Goal: Task Accomplishment & Management: Complete application form

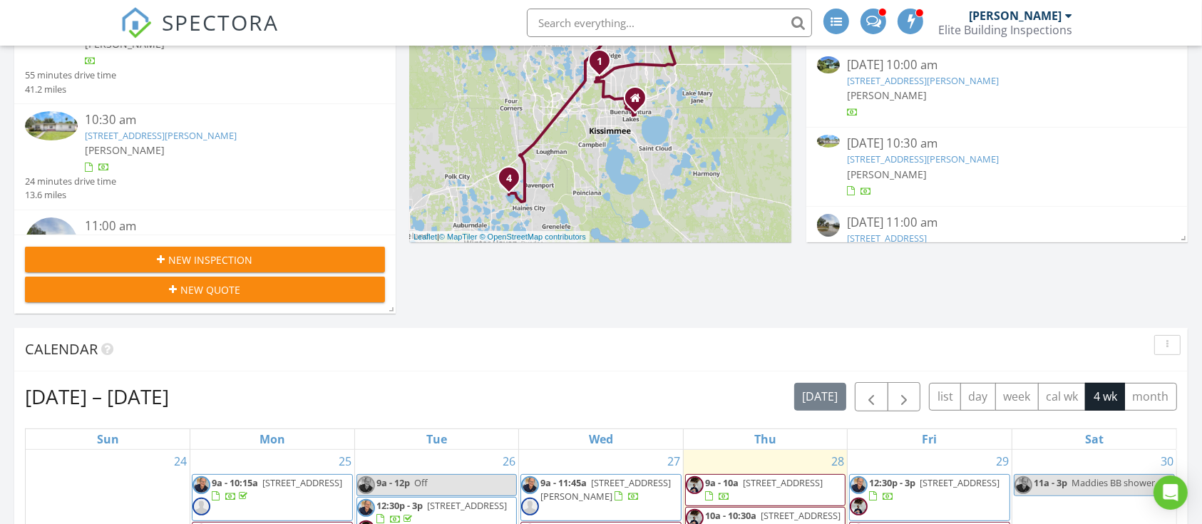
scroll to position [570, 0]
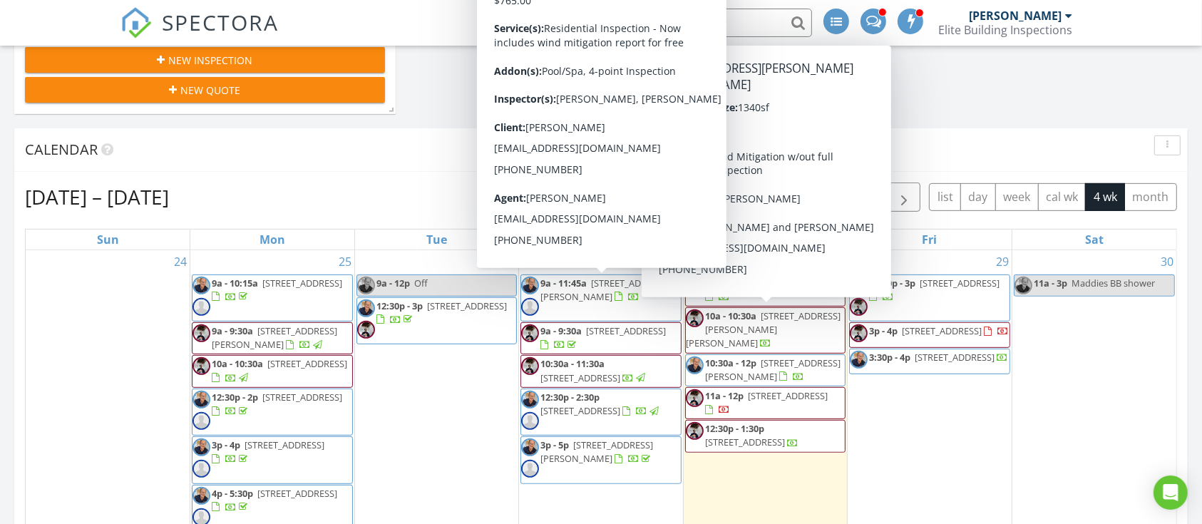
click at [281, 61] on div "New Inspection" at bounding box center [204, 60] width 337 height 15
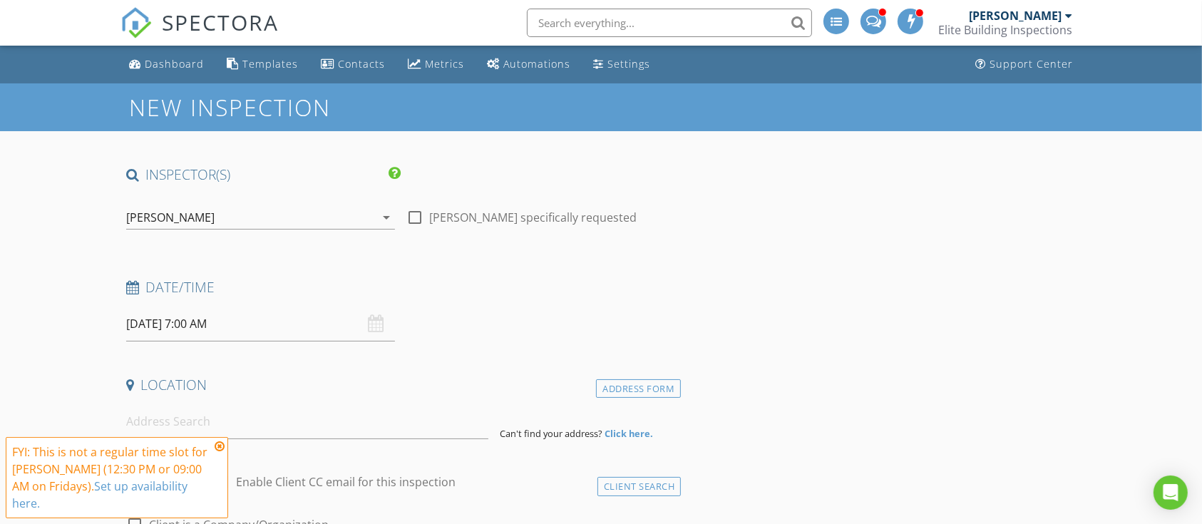
click at [175, 219] on div "[PERSON_NAME]" at bounding box center [170, 217] width 88 height 13
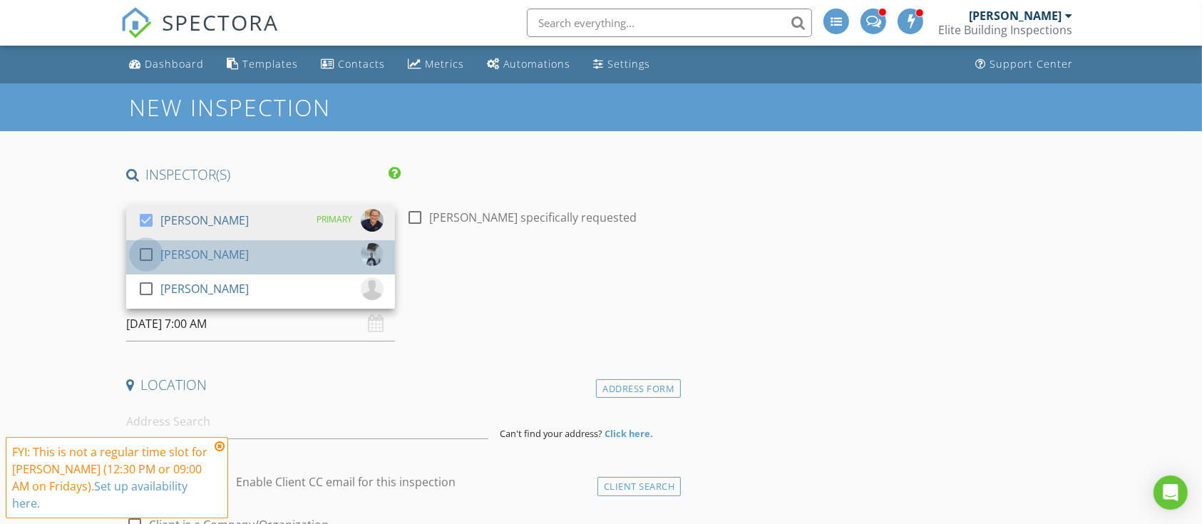
click at [145, 256] on div at bounding box center [146, 254] width 24 height 24
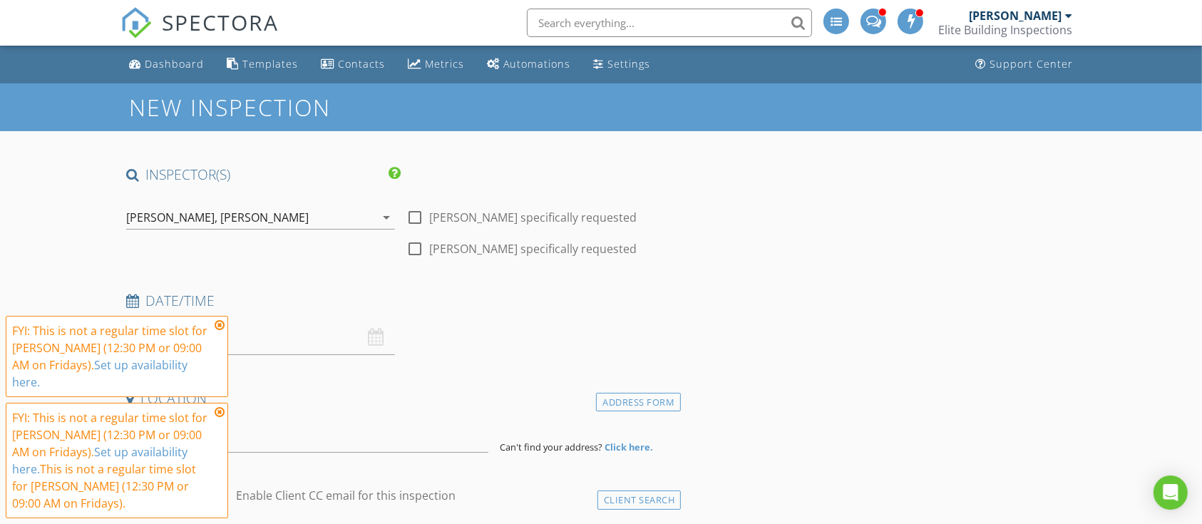
click at [222, 331] on icon at bounding box center [220, 324] width 10 height 11
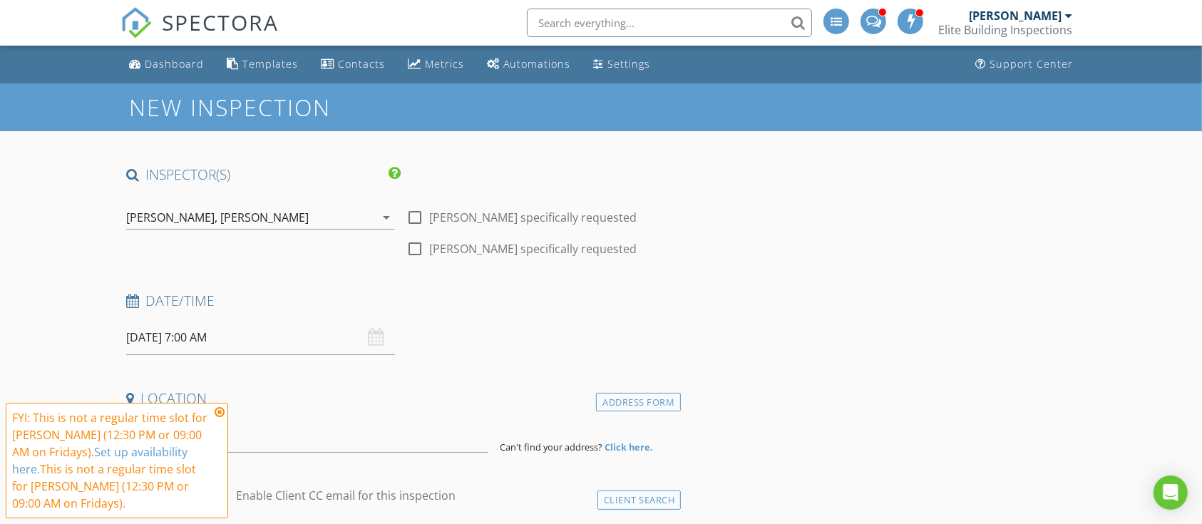
drag, startPoint x: 220, startPoint y: 412, endPoint x: 211, endPoint y: 391, distance: 23.0
click at [220, 411] on icon at bounding box center [220, 411] width 10 height 11
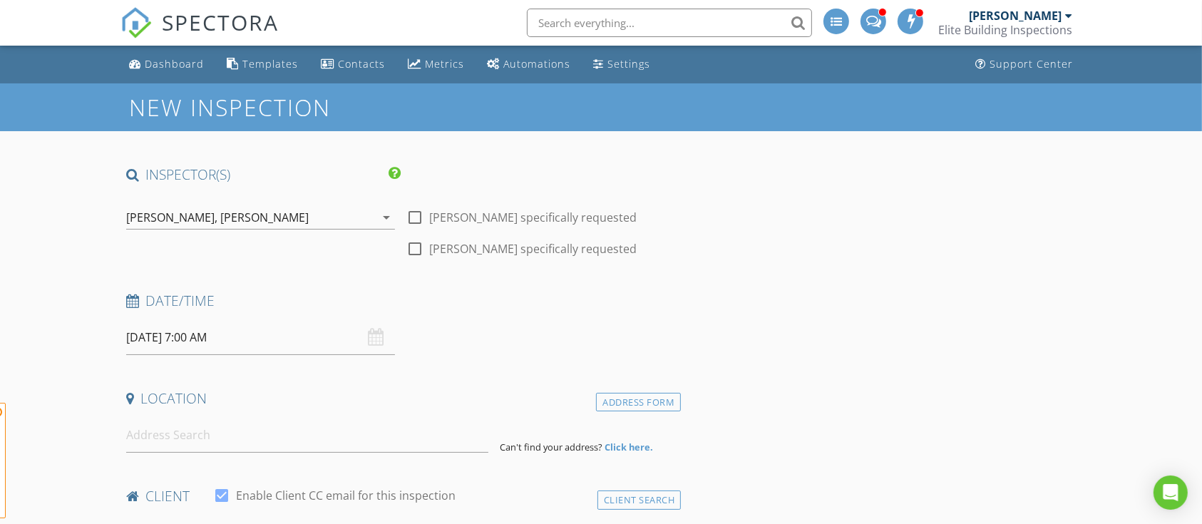
click at [198, 339] on input "08/29/2025 7:00 AM" at bounding box center [260, 337] width 269 height 35
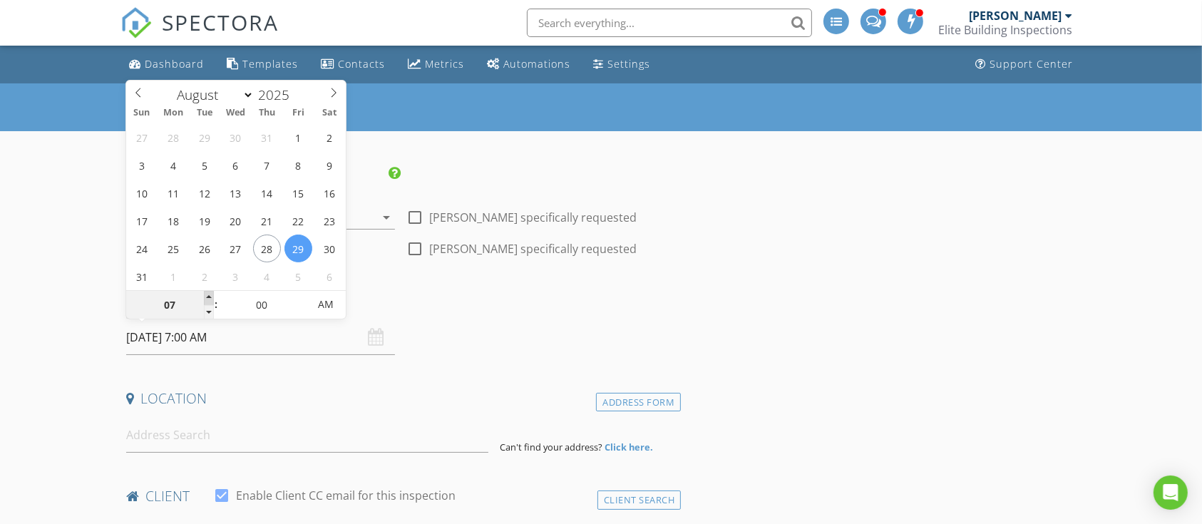
type input "08"
type input "08/29/2025 8:00 AM"
click at [205, 292] on span at bounding box center [209, 298] width 10 height 14
type input "09"
type input "08/29/2025 9:00 AM"
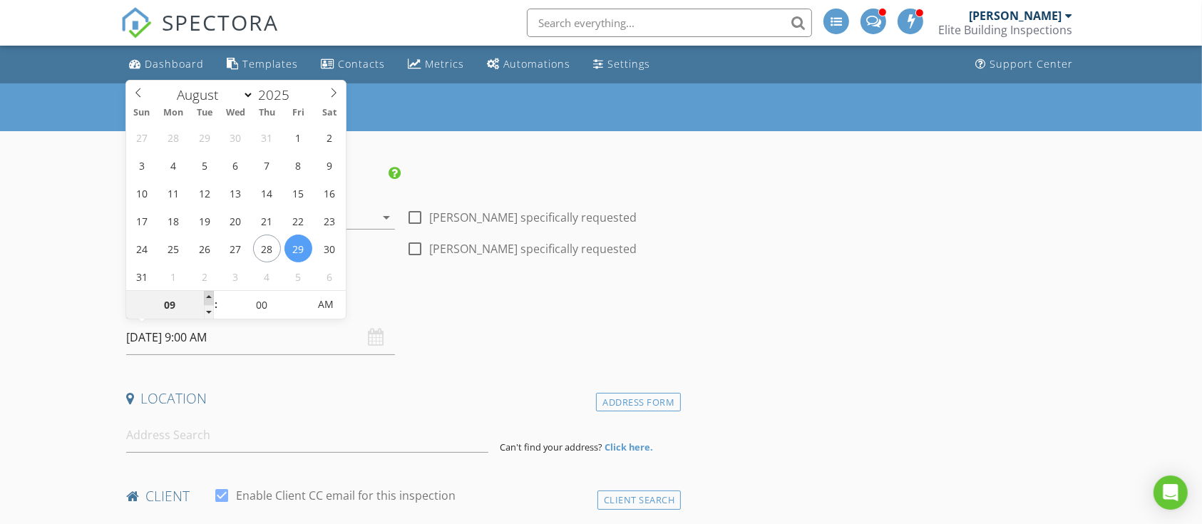
click at [205, 292] on span at bounding box center [209, 298] width 10 height 14
type input "05"
type input "08/29/2025 9:05 AM"
click at [300, 297] on span at bounding box center [301, 298] width 10 height 14
type input "10"
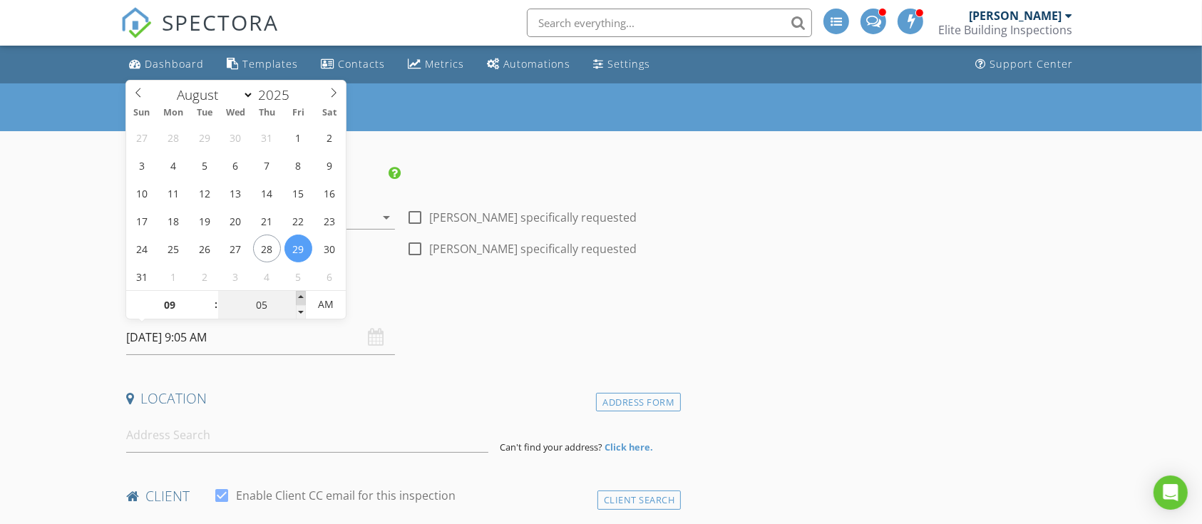
type input "08/29/2025 9:10 AM"
click at [300, 297] on span at bounding box center [301, 298] width 10 height 14
type input "15"
type input "08/29/2025 9:15 AM"
click at [300, 297] on span at bounding box center [301, 298] width 10 height 14
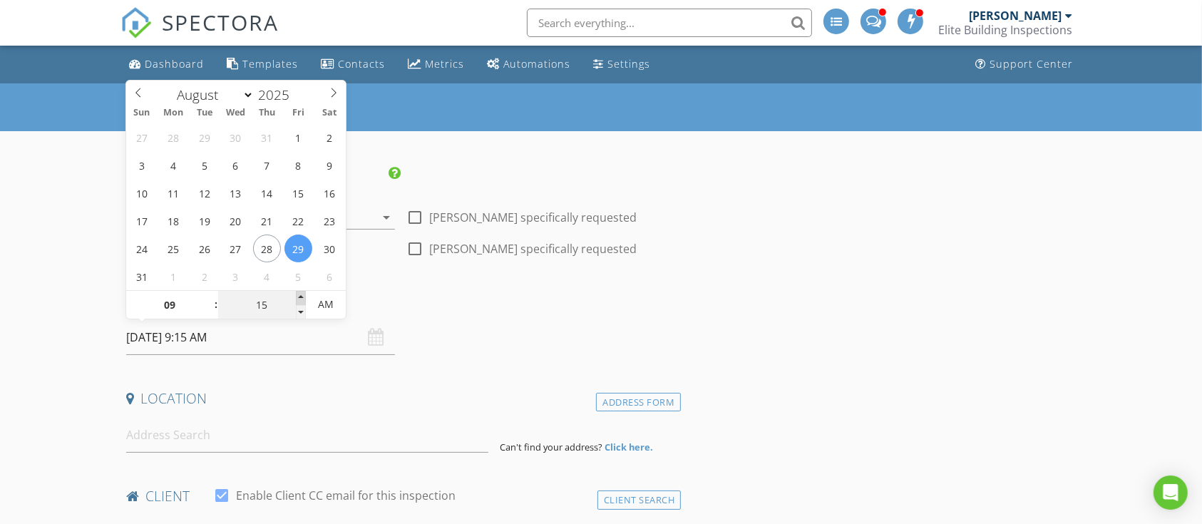
type input "20"
type input "08/29/2025 9:20 AM"
click at [300, 297] on span at bounding box center [301, 298] width 10 height 14
type input "25"
type input "08/29/2025 9:25 AM"
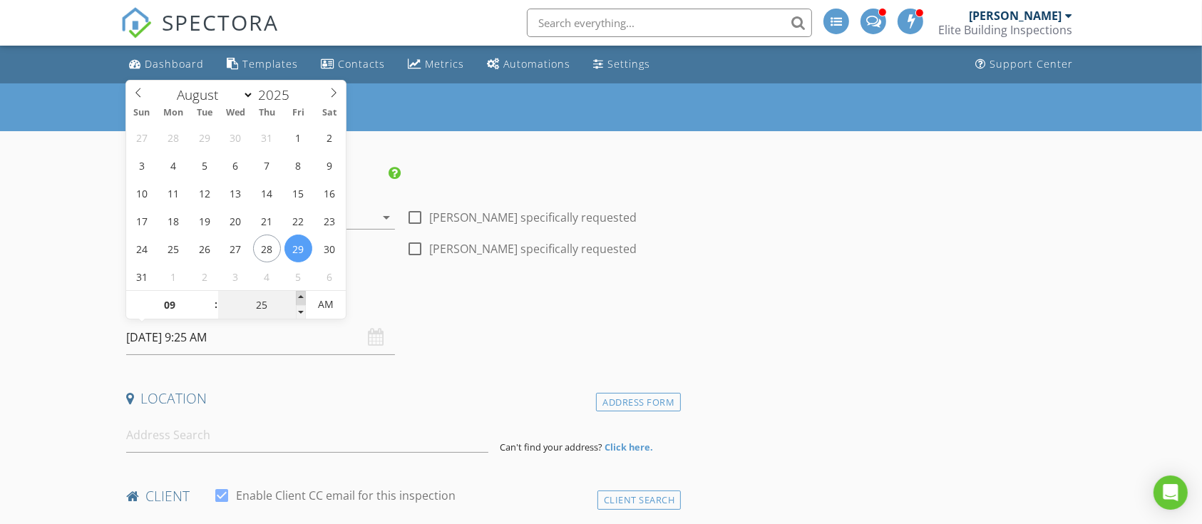
click at [300, 297] on span at bounding box center [301, 298] width 10 height 14
type input "30"
type input "08/29/2025 9:30 AM"
click at [300, 297] on span at bounding box center [301, 298] width 10 height 14
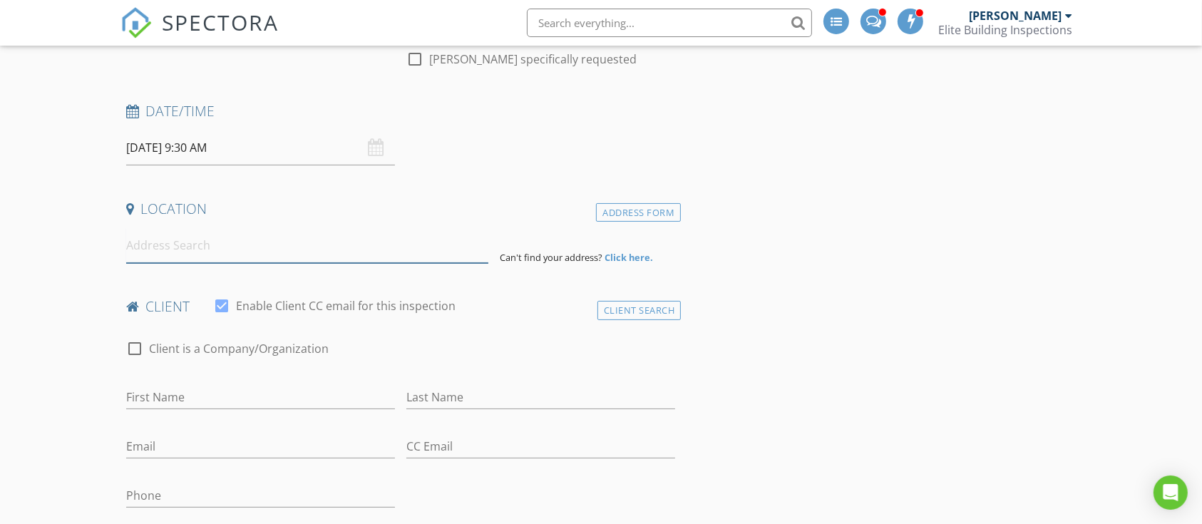
click at [220, 248] on input at bounding box center [307, 245] width 363 height 35
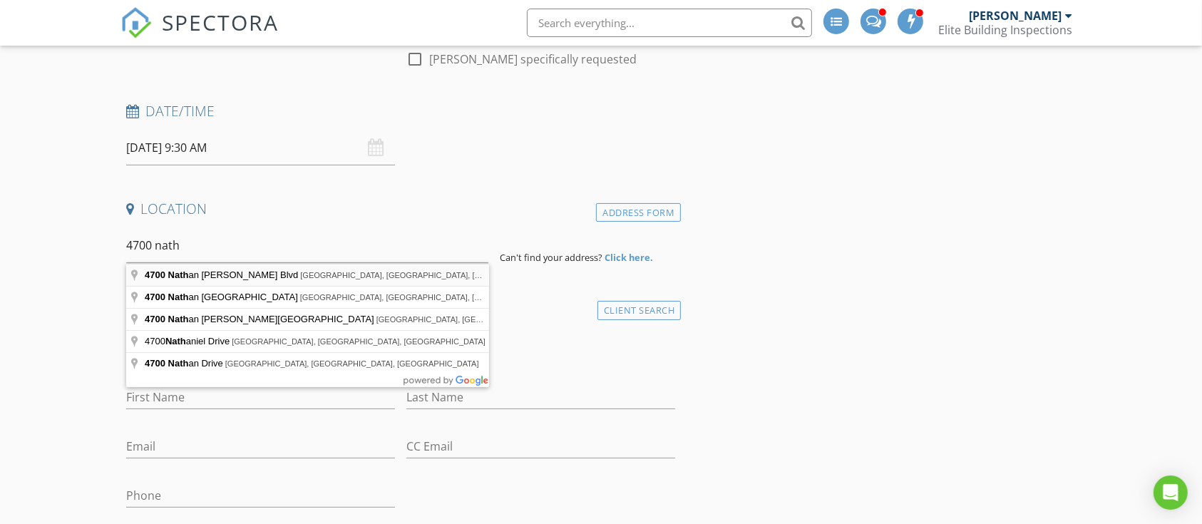
type input "4700 Nathan Hale Blvd, St. Cloud, FL, USA"
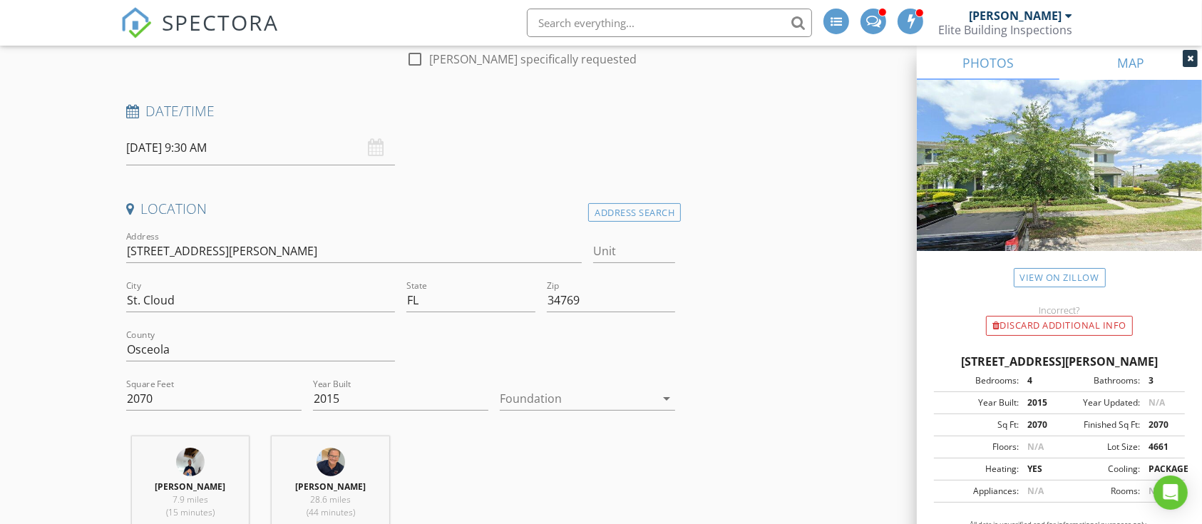
click at [1174, 58] on div "PHOTOS MAP View on Zillow Incorrect? Discard Additional info 4700 Nathan Hale B…" at bounding box center [1059, 302] width 285 height 513
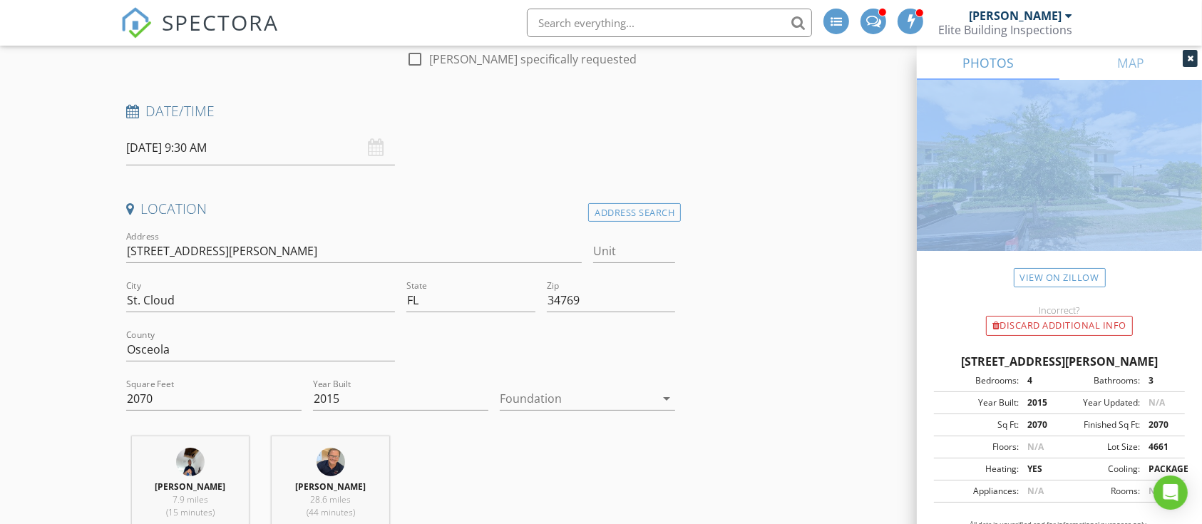
click at [545, 401] on div at bounding box center [577, 398] width 155 height 23
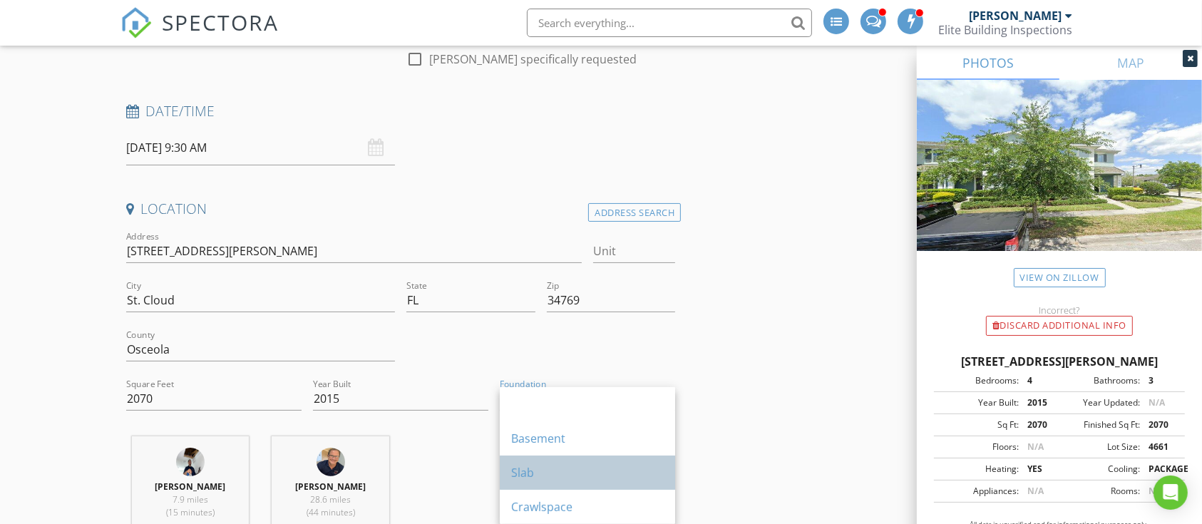
click at [536, 469] on div "Slab" at bounding box center [587, 472] width 153 height 17
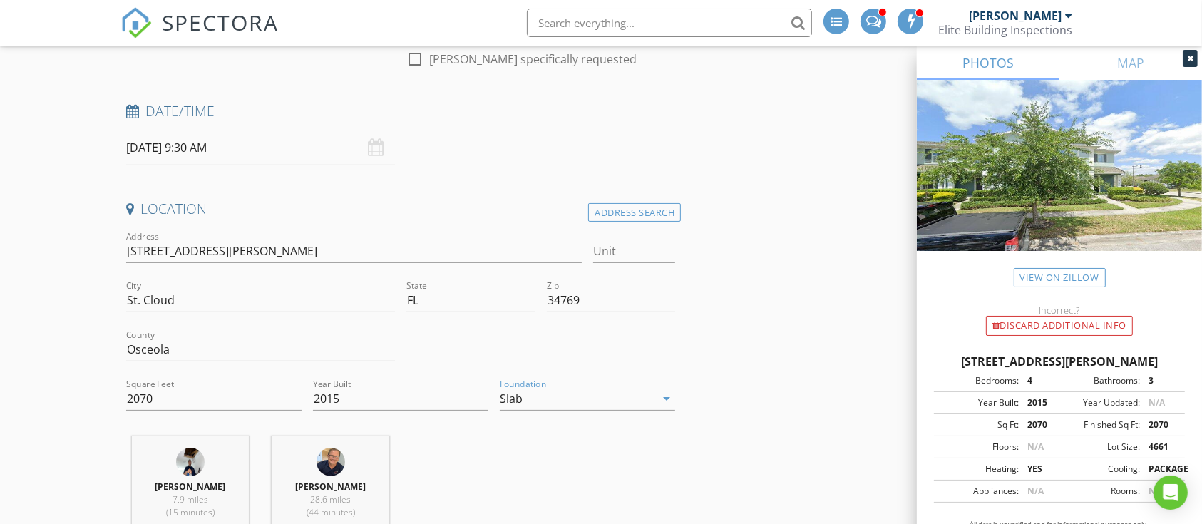
click at [1191, 53] on div at bounding box center [1190, 58] width 15 height 17
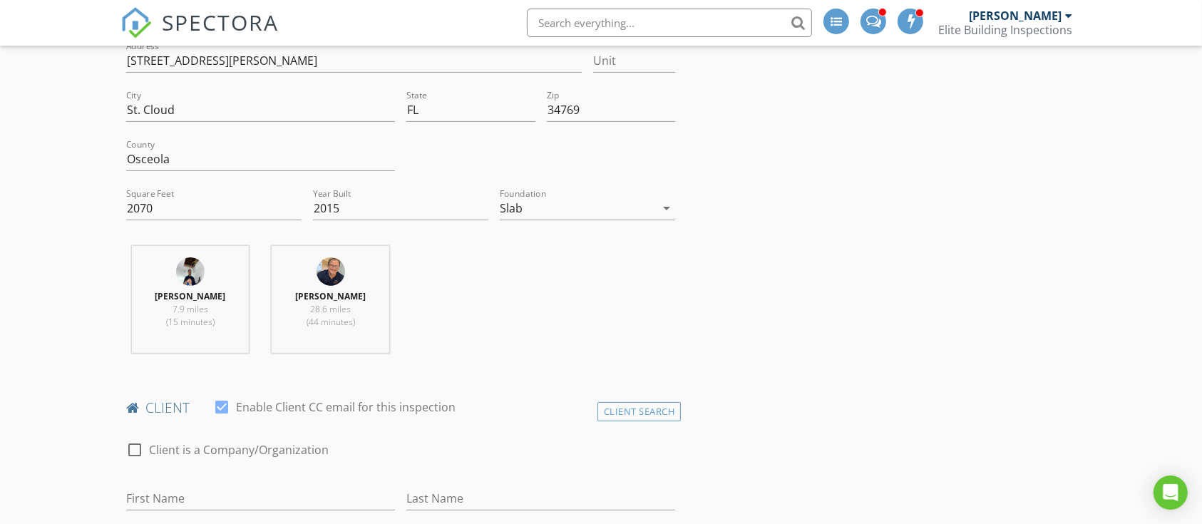
scroll to position [570, 0]
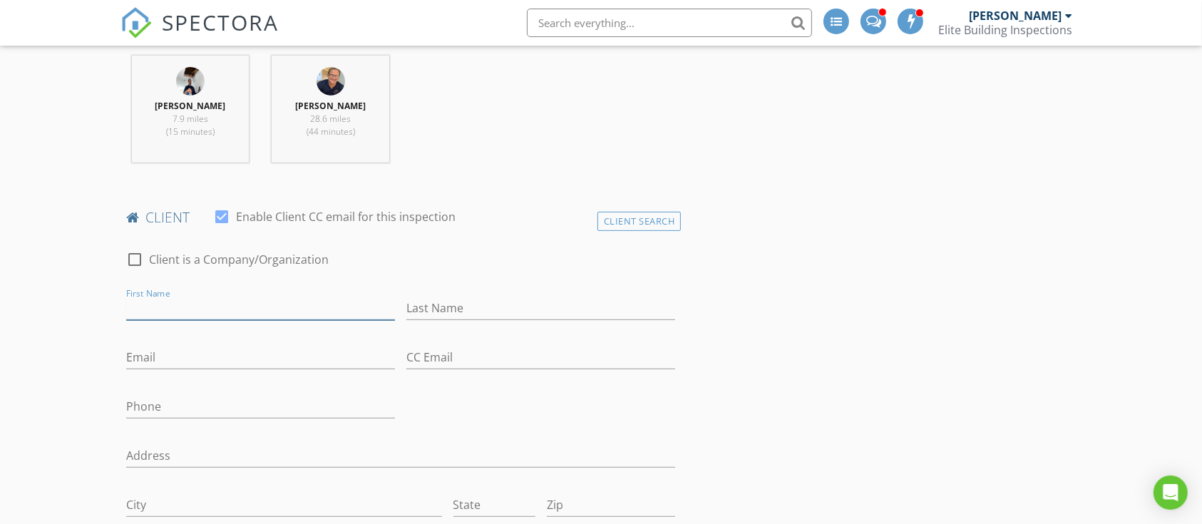
click at [251, 313] on input "First Name" at bounding box center [260, 309] width 269 height 24
type input "Janelle"
type input "H"
type input "Sheppard"
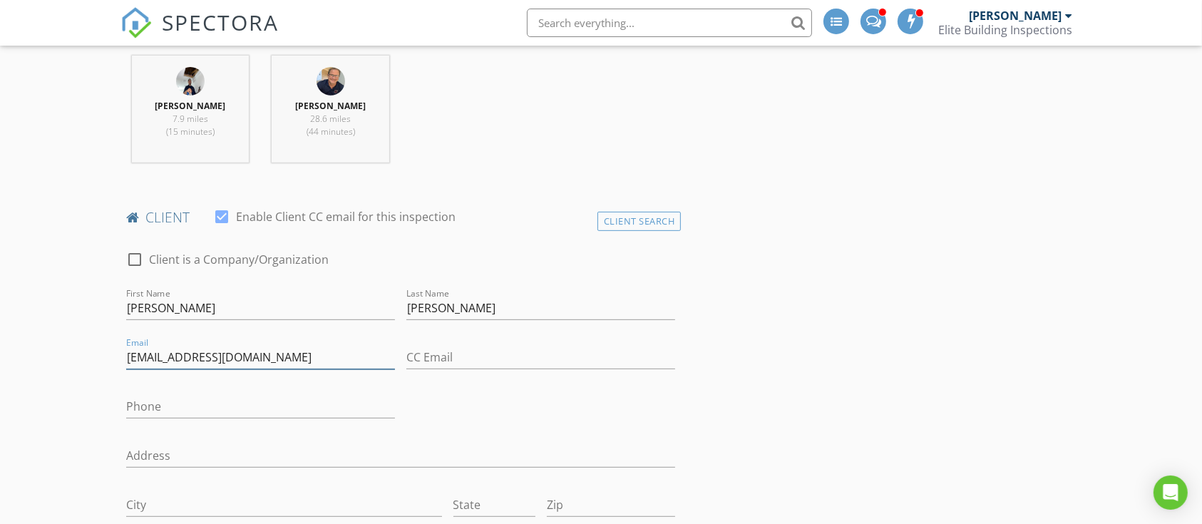
type input "shepj802@gmail.com"
type input "407-415-8800"
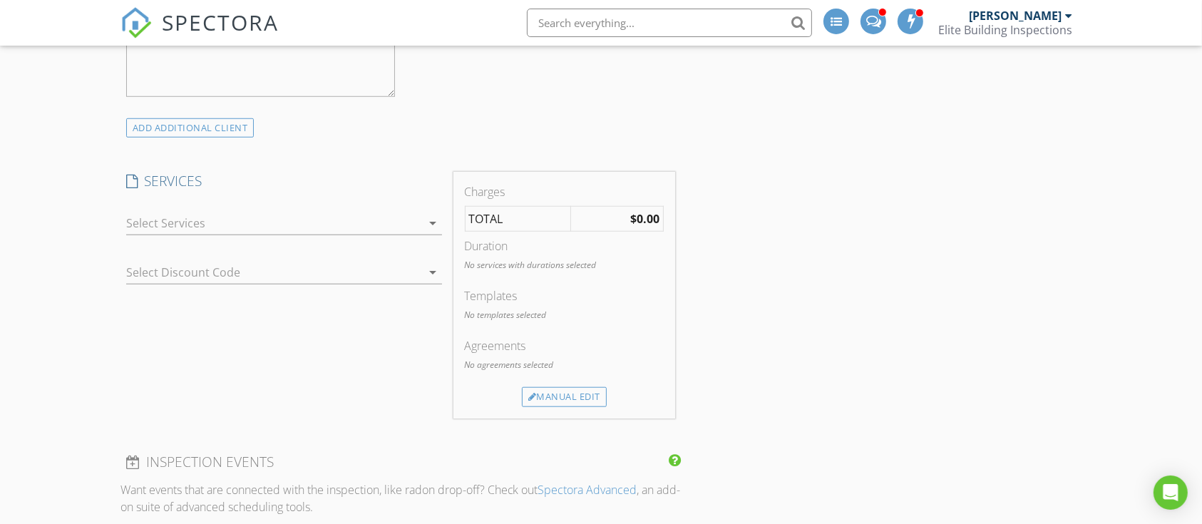
scroll to position [1236, 0]
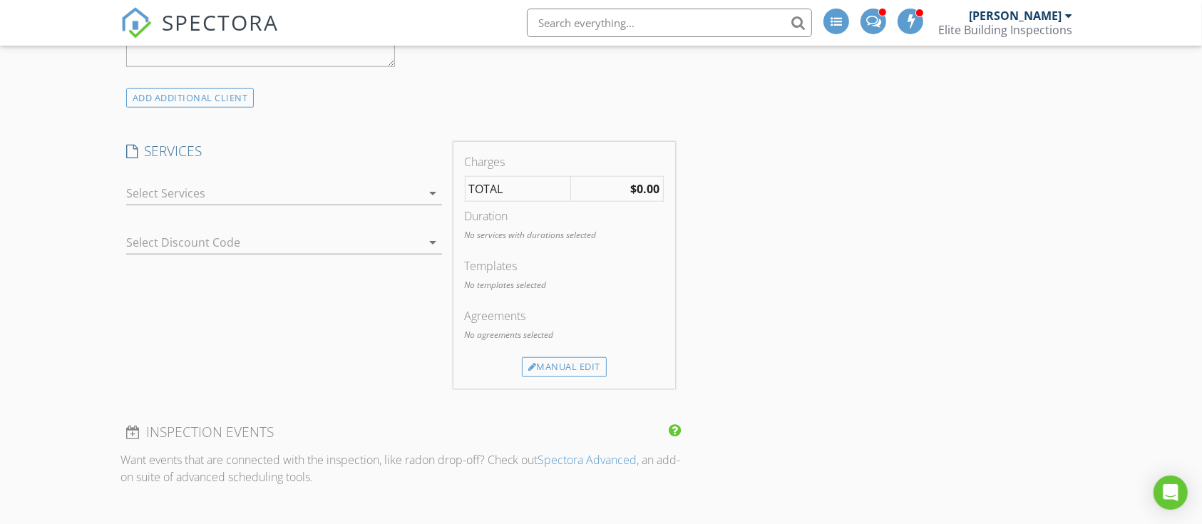
click at [178, 190] on div at bounding box center [274, 193] width 296 height 23
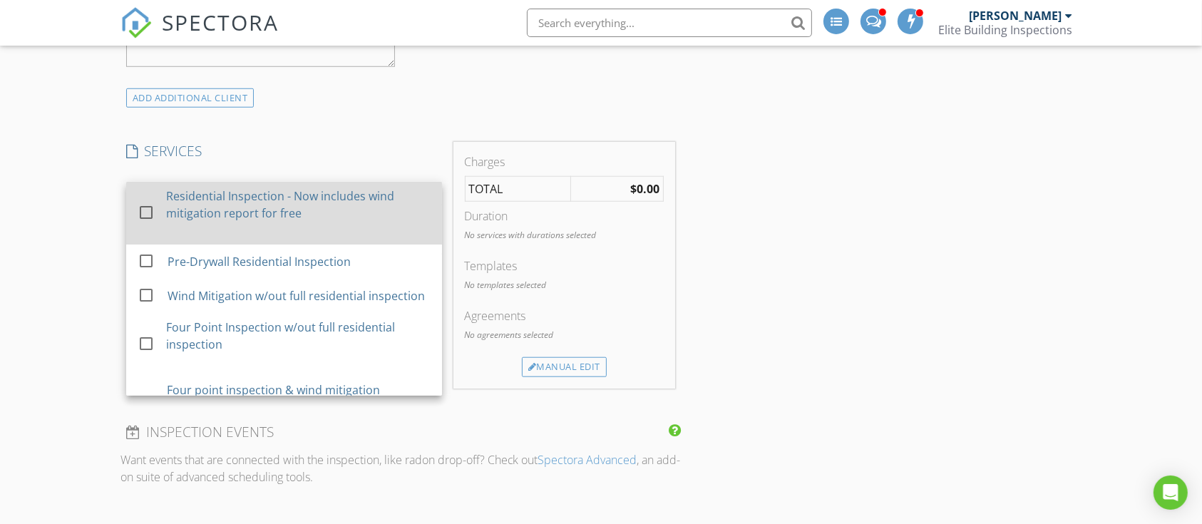
click at [138, 206] on div at bounding box center [146, 212] width 24 height 24
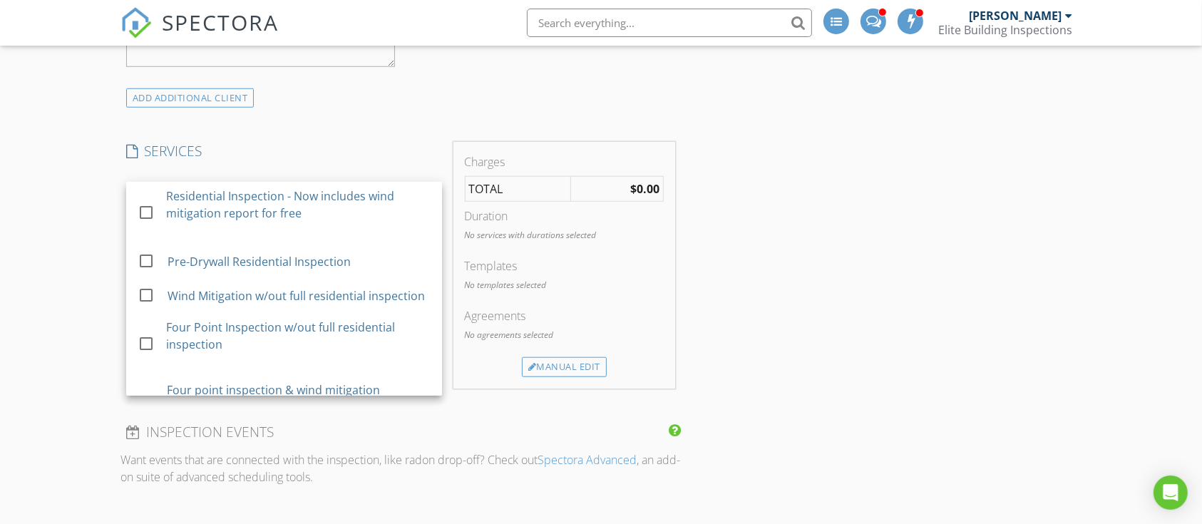
checkbox input "true"
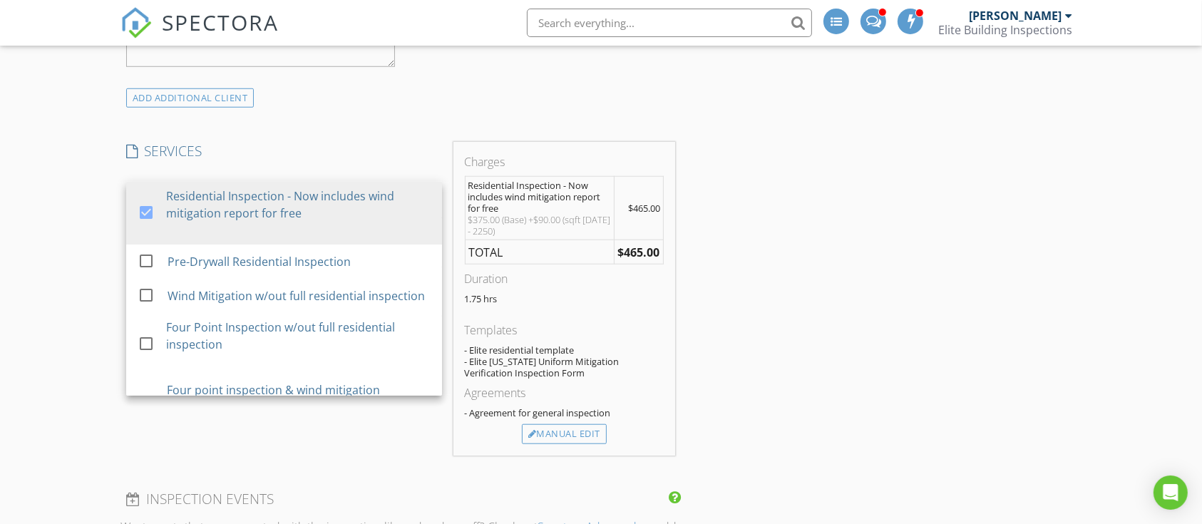
drag, startPoint x: 80, startPoint y: 203, endPoint x: 140, endPoint y: 146, distance: 82.7
click at [81, 200] on div "New Inspection INSPECTOR(S) check_box Chad Bordner PRIMARY check_box Axl Ospina…" at bounding box center [601, 428] width 1202 height 3160
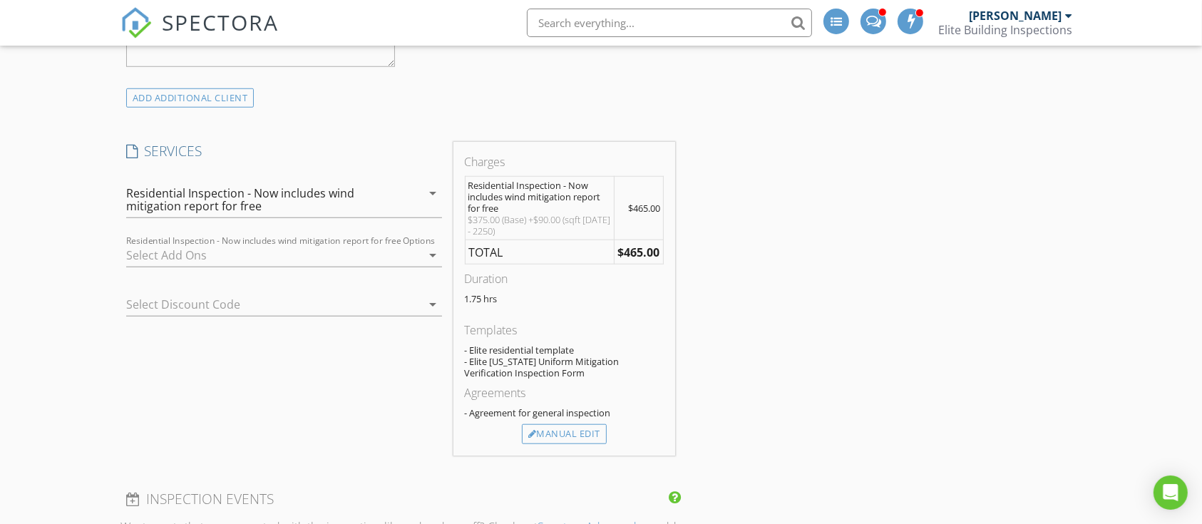
click at [191, 255] on div at bounding box center [274, 255] width 296 height 23
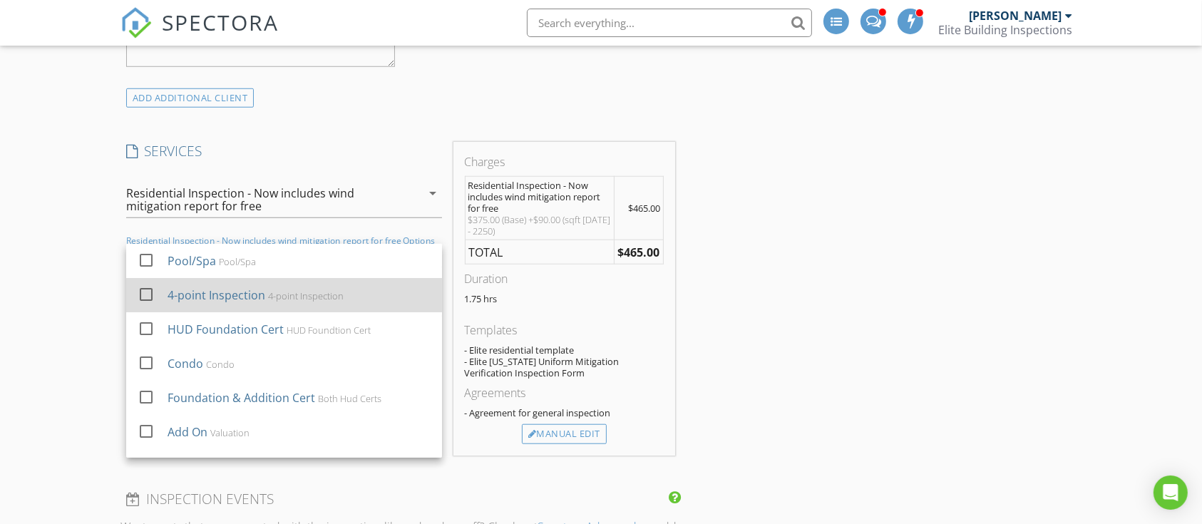
click at [145, 289] on div at bounding box center [146, 294] width 24 height 24
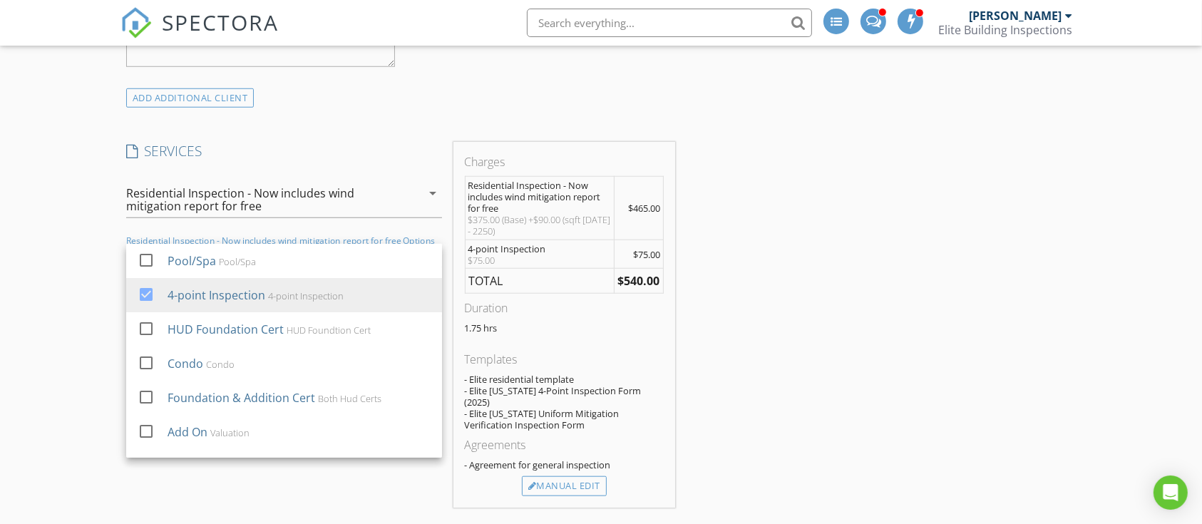
scroll to position [1330, 0]
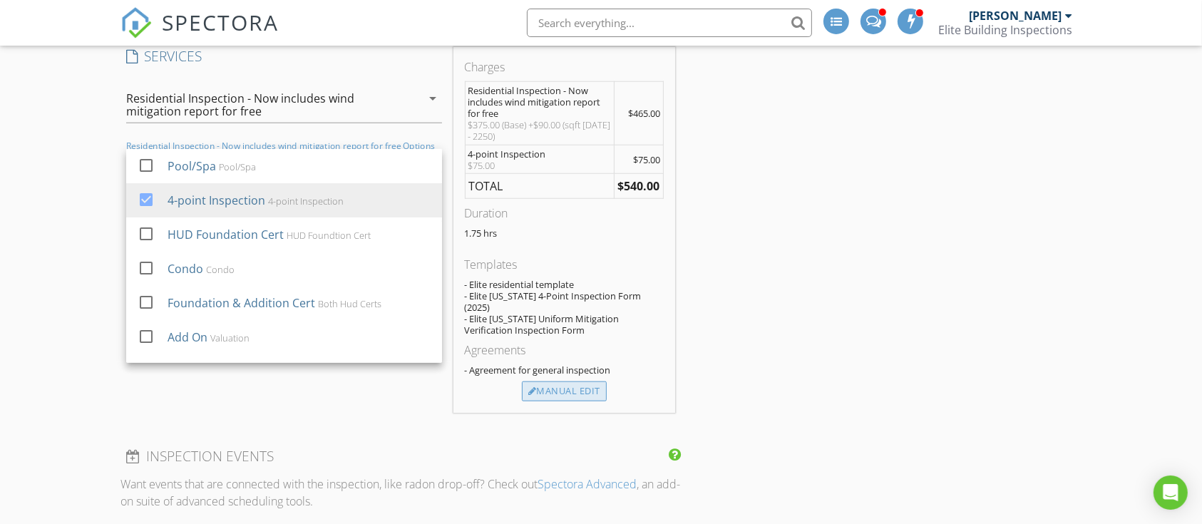
click at [568, 381] on div "Manual Edit" at bounding box center [564, 391] width 85 height 20
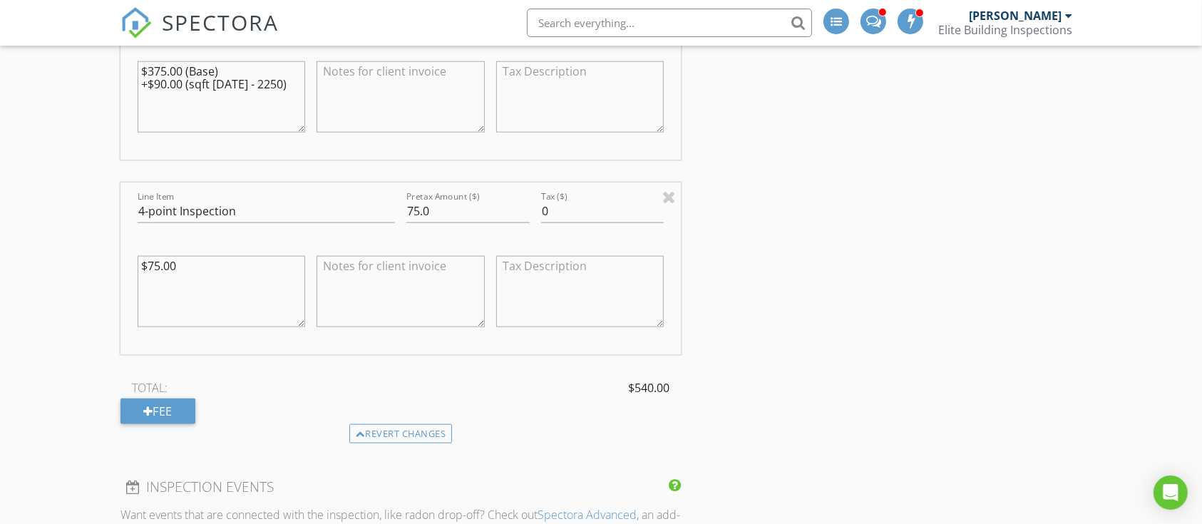
scroll to position [1616, 0]
click at [405, 199] on div "Pretax Amount ($) 75.0" at bounding box center [468, 212] width 135 height 49
click at [405, 197] on div "Pretax Amount ($) 75.0" at bounding box center [468, 212] width 135 height 49
click at [406, 199] on input "75.0" at bounding box center [467, 211] width 123 height 24
type input "0.0"
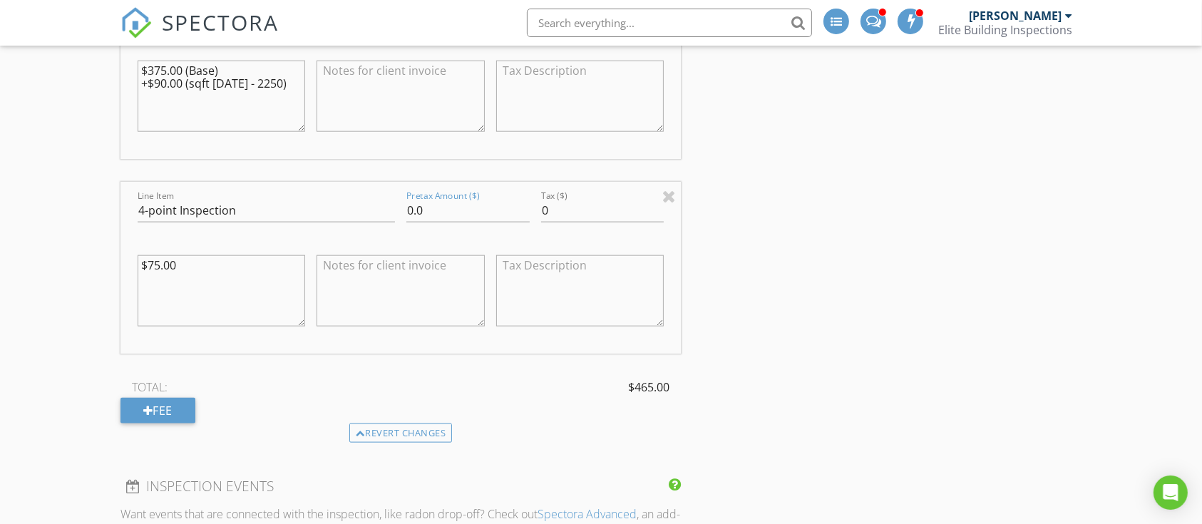
click at [376, 255] on textarea at bounding box center [401, 290] width 168 height 71
type textarea "No charge"
drag, startPoint x: 853, startPoint y: 260, endPoint x: 806, endPoint y: 287, distance: 53.9
click at [838, 264] on div "INSPECTOR(S) check_box Chad Bordner PRIMARY check_box Axl Ospina check_box_outl…" at bounding box center [601, 255] width 962 height 3411
click at [48, 193] on div "New Inspection INSPECTOR(S) check_box Chad Bordner PRIMARY check_box Axl Ospina…" at bounding box center [601, 231] width 1202 height 3527
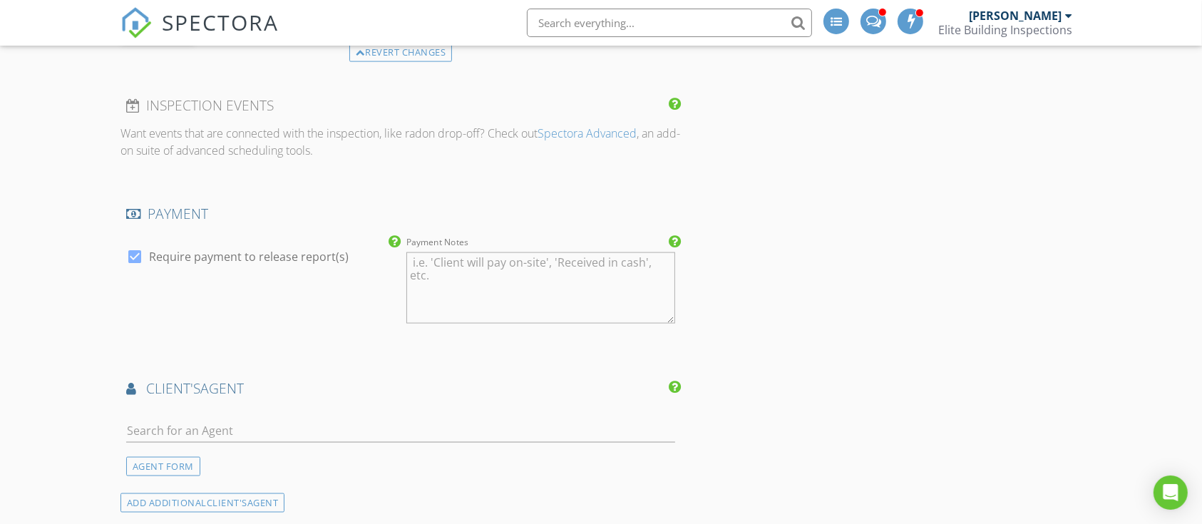
scroll to position [2091, 0]
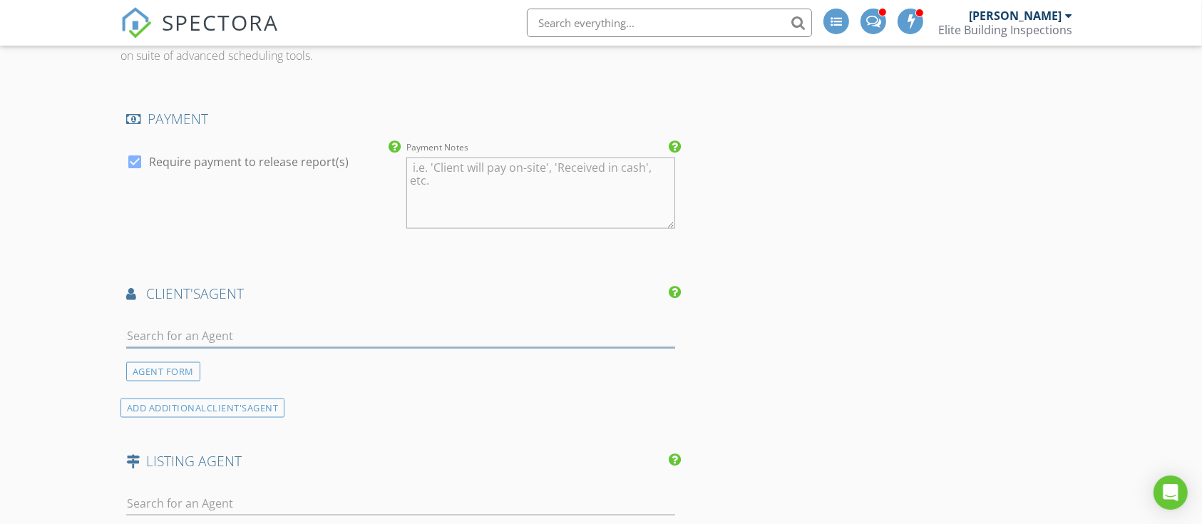
click at [234, 324] on input "text" at bounding box center [401, 336] width 550 height 24
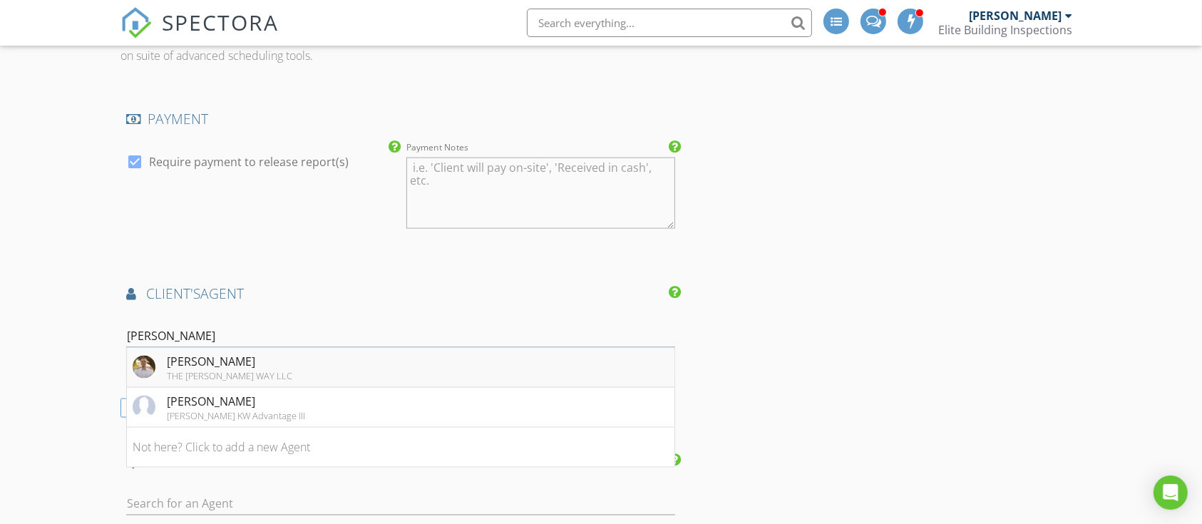
type input "Kevin Kel"
drag, startPoint x: 188, startPoint y: 359, endPoint x: 0, endPoint y: 349, distance: 188.5
click at [174, 370] on div "THE WILKINS WAY LLC" at bounding box center [229, 375] width 125 height 11
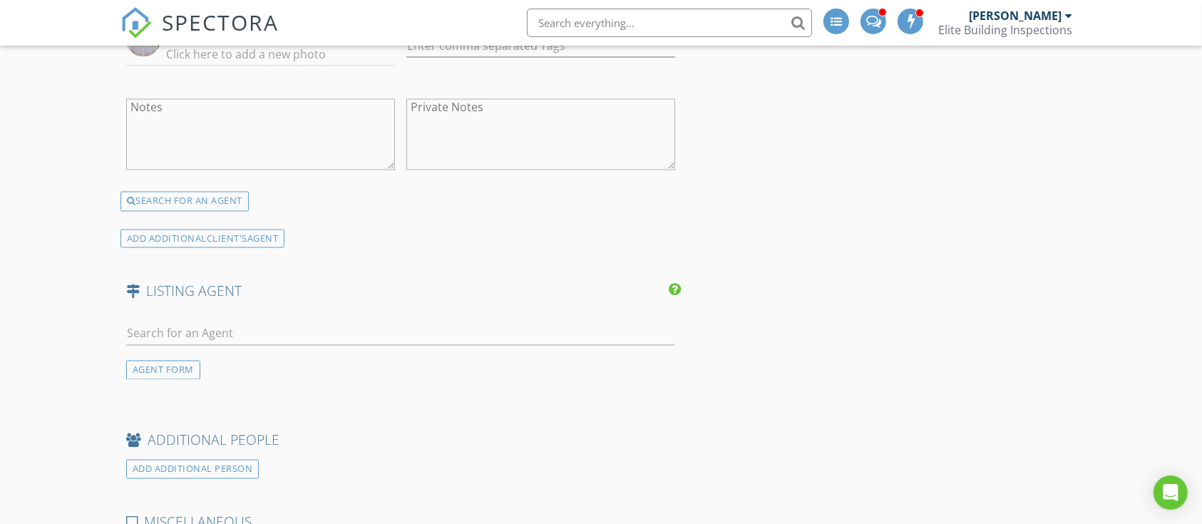
scroll to position [2661, 0]
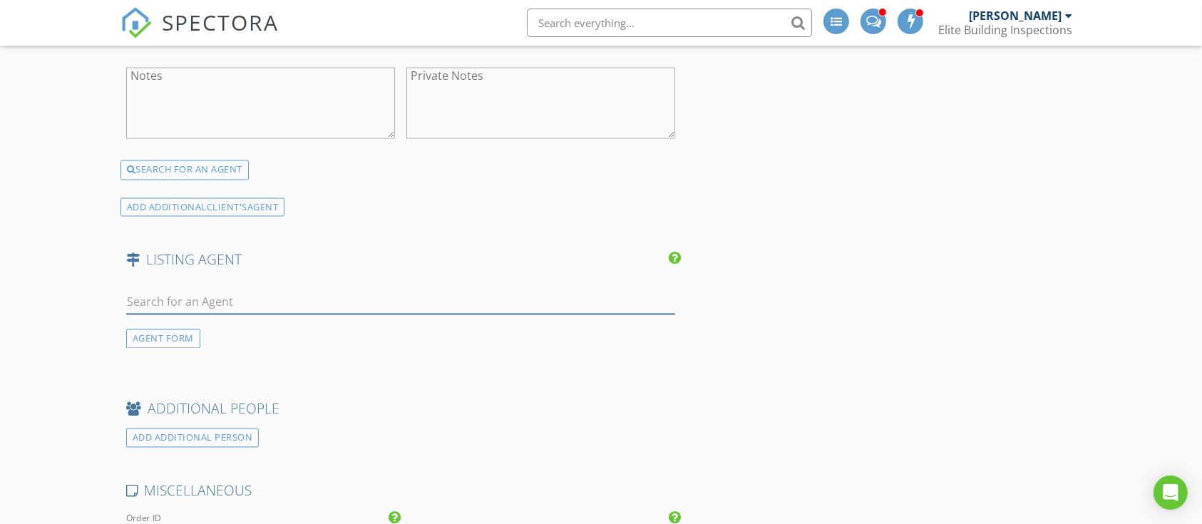
click at [205, 291] on input "text" at bounding box center [401, 303] width 550 height 24
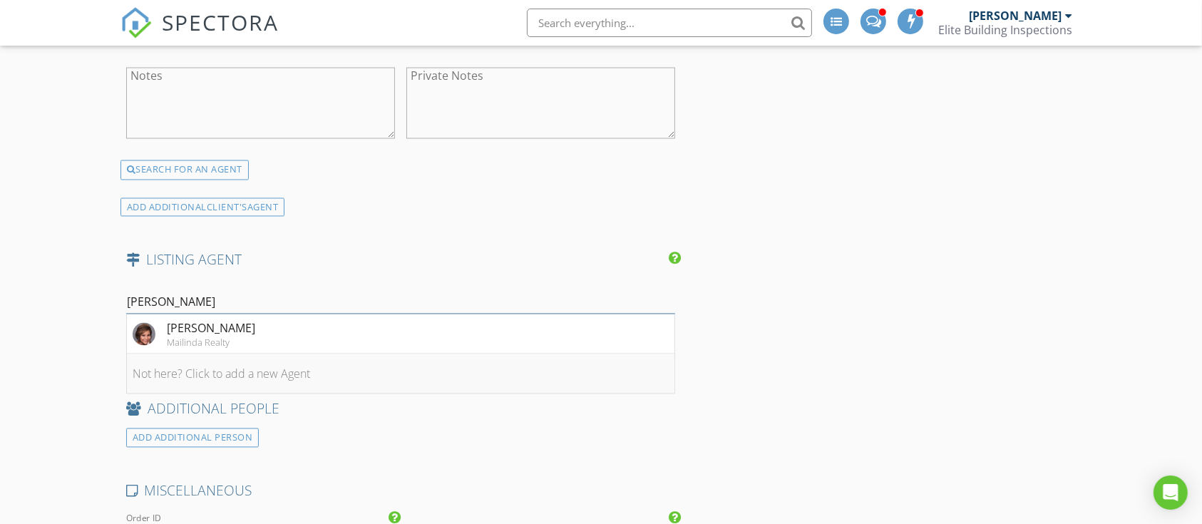
type input "Linda Sch"
click at [220, 356] on li "Not here? Click to add a new Agent" at bounding box center [401, 374] width 548 height 40
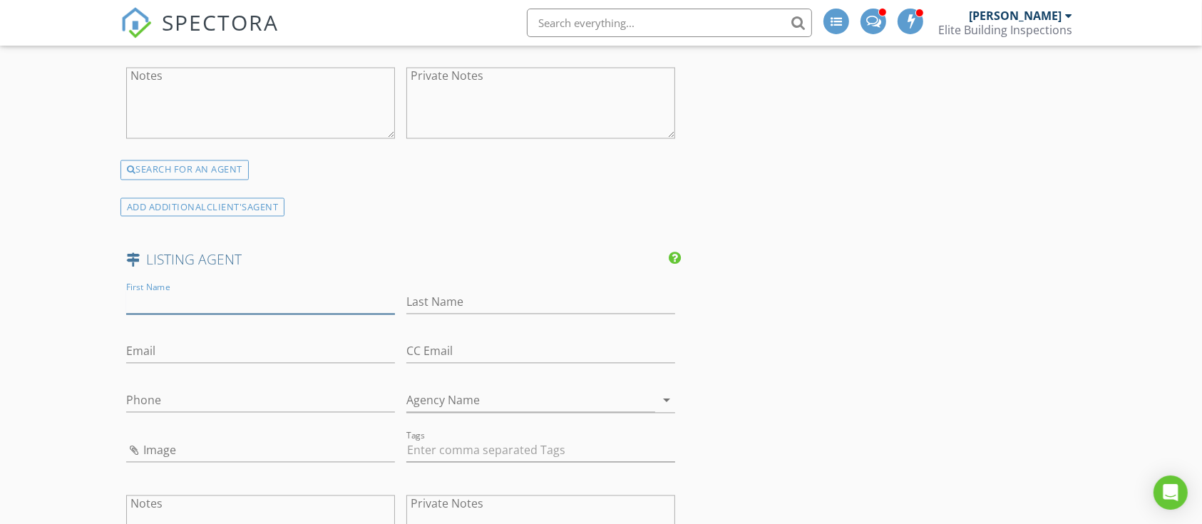
click at [218, 291] on input "First Name" at bounding box center [260, 303] width 269 height 24
type input "Linda"
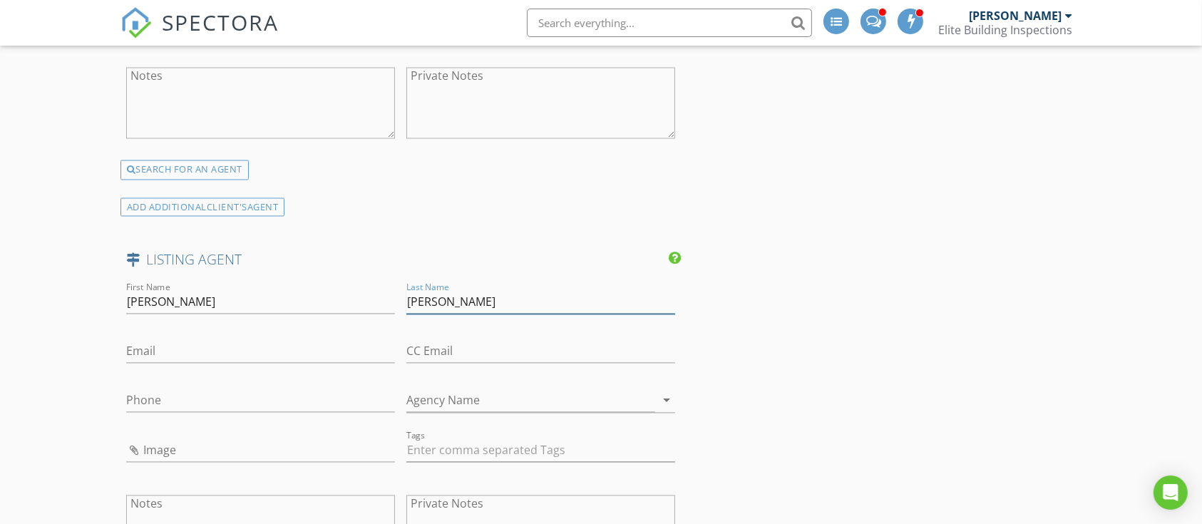
type input "Schulte"
paste input "realtorlindaschulte@gmail.com"
type input "realtorlindaschulte@gmail.com"
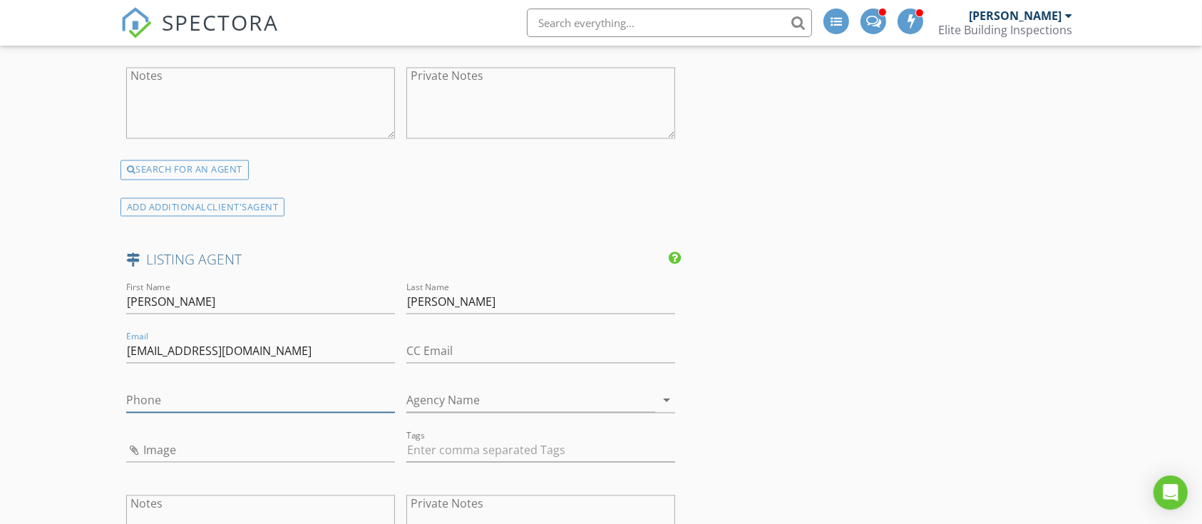
drag, startPoint x: 160, startPoint y: 379, endPoint x: 214, endPoint y: 271, distance: 120.5
click at [183, 344] on div "First Name Linda Last Name Schulte Email realtorlindaschulte@gmail.com CC Email…" at bounding box center [400, 433] width 561 height 309
paste input "407-717-8751"
type input "407-717-8751"
click at [471, 389] on input "Agency Name" at bounding box center [530, 401] width 249 height 24
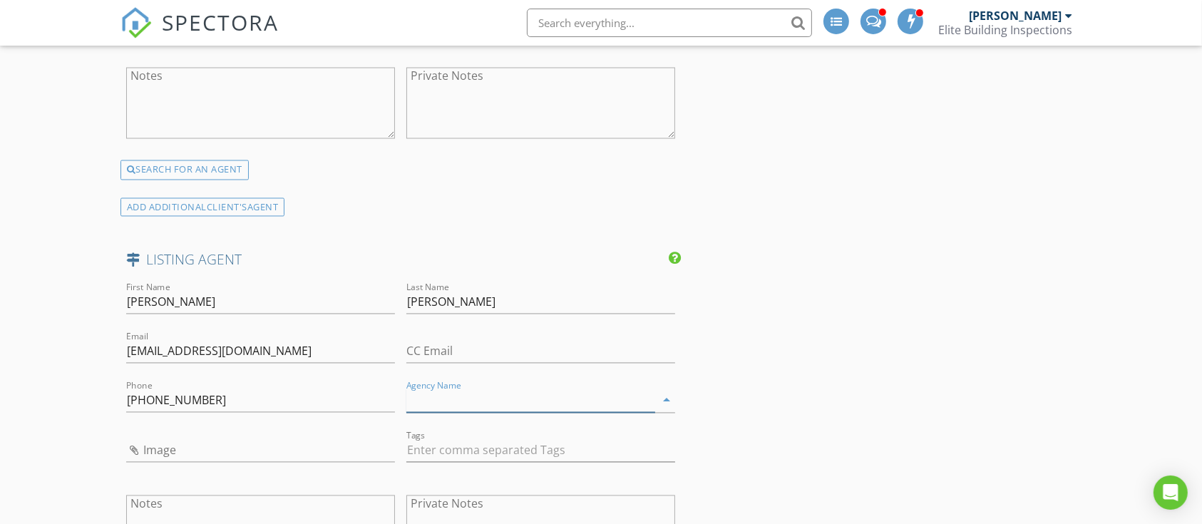
paste input "SCHULTE REALTY LLC"
type input "SCHULTE REALTY LLC"
drag, startPoint x: 853, startPoint y: 399, endPoint x: 844, endPoint y: 386, distance: 15.8
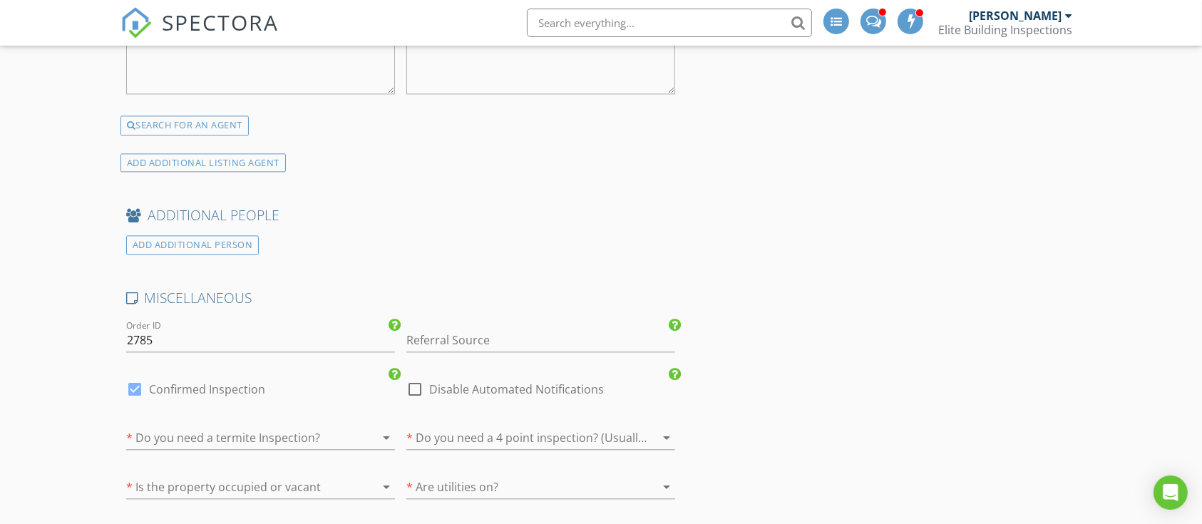
scroll to position [3327, 0]
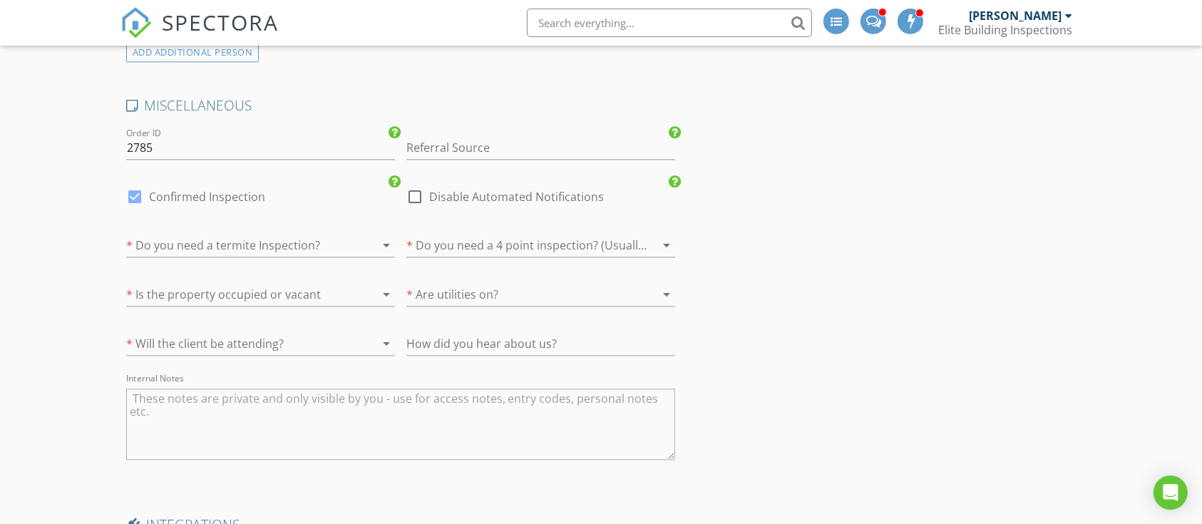
click at [240, 234] on div at bounding box center [240, 245] width 229 height 23
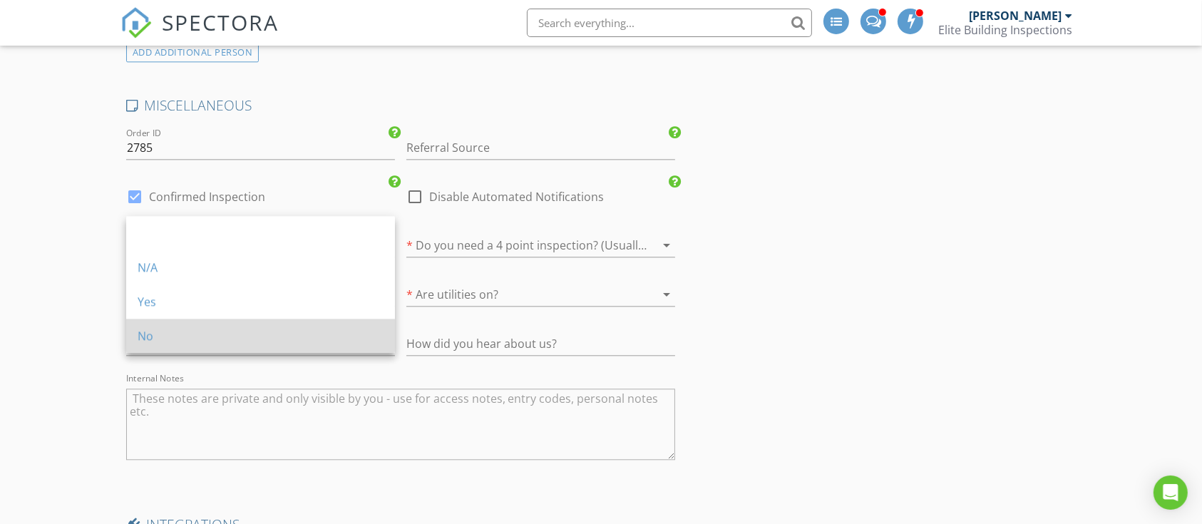
click at [195, 341] on div "No" at bounding box center [261, 335] width 246 height 17
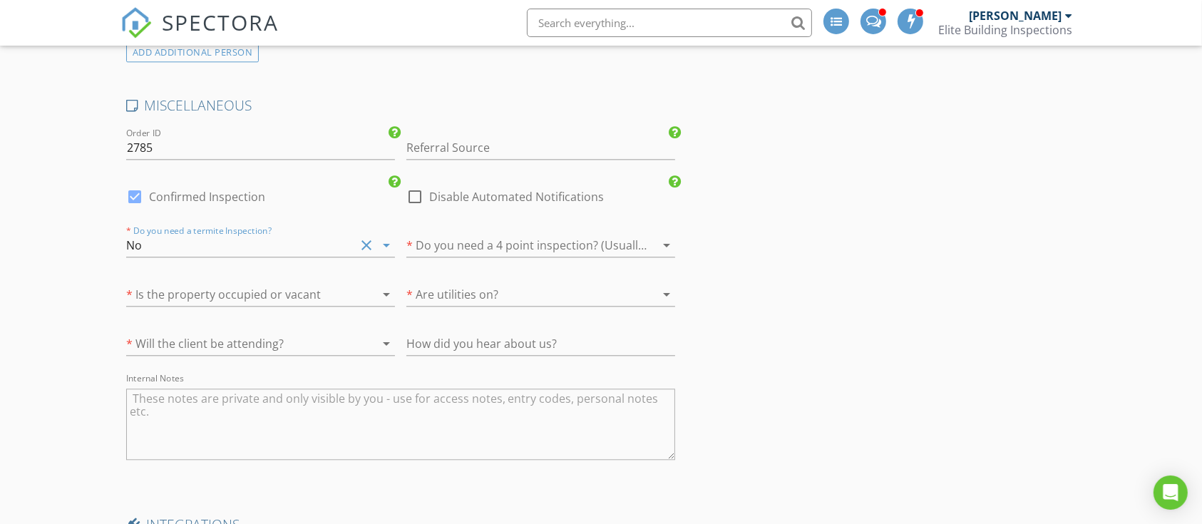
click at [476, 234] on div at bounding box center [520, 245] width 229 height 23
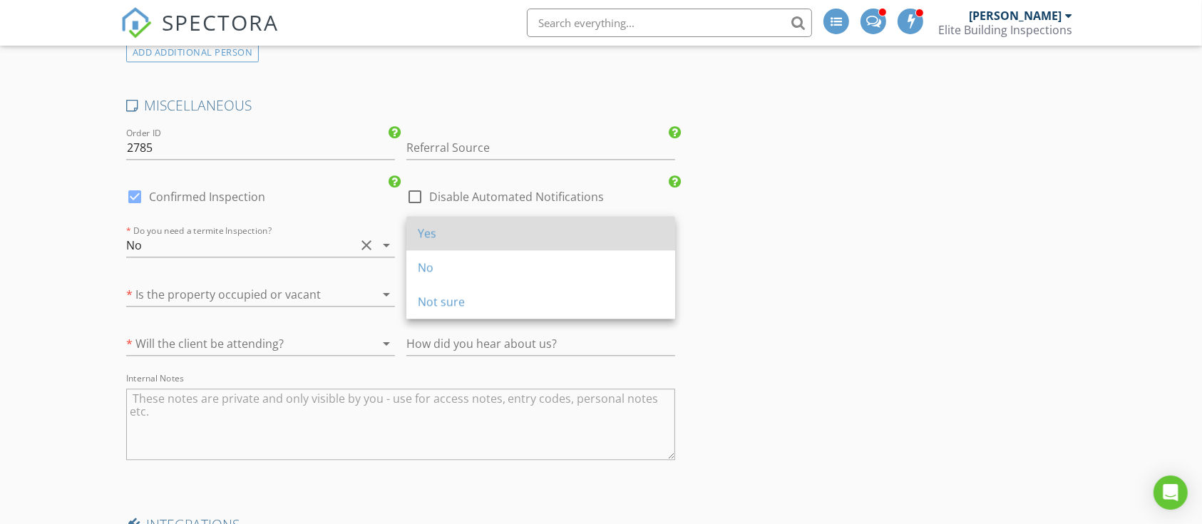
drag, startPoint x: 462, startPoint y: 235, endPoint x: 435, endPoint y: 233, distance: 27.2
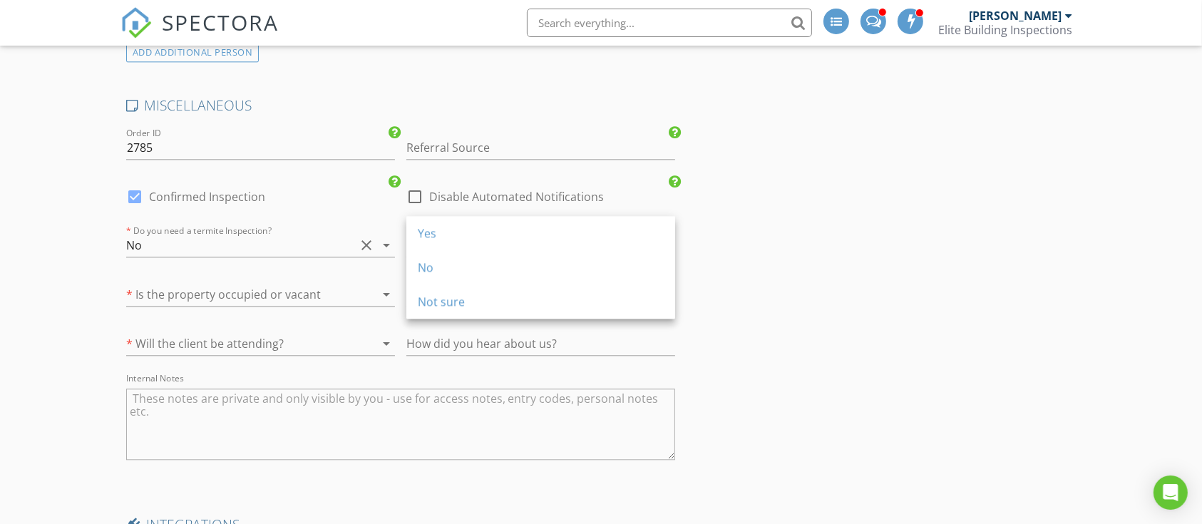
click at [462, 234] on div "Yes" at bounding box center [541, 233] width 246 height 17
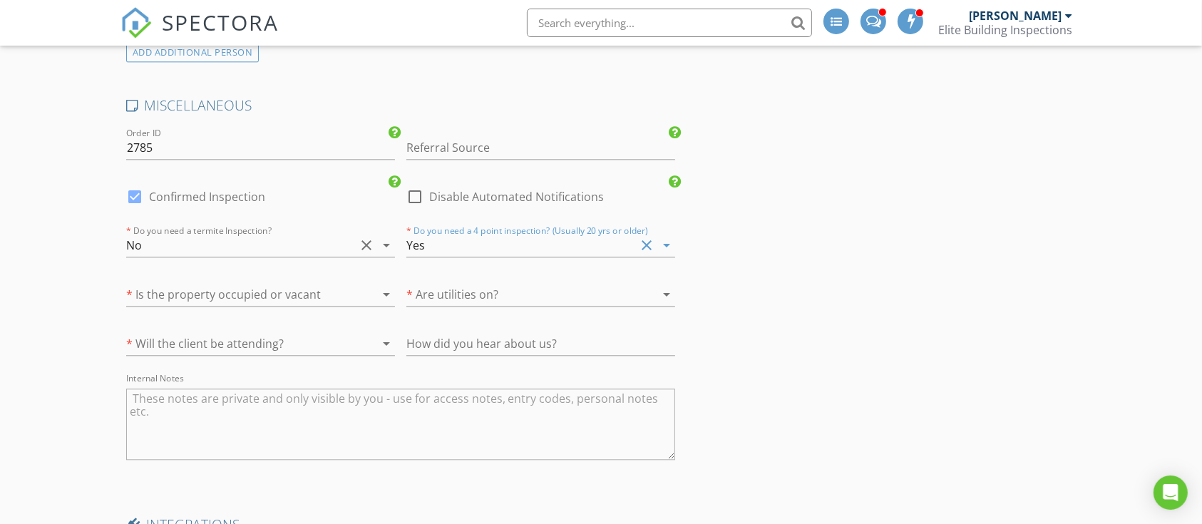
click at [255, 283] on div at bounding box center [240, 294] width 229 height 23
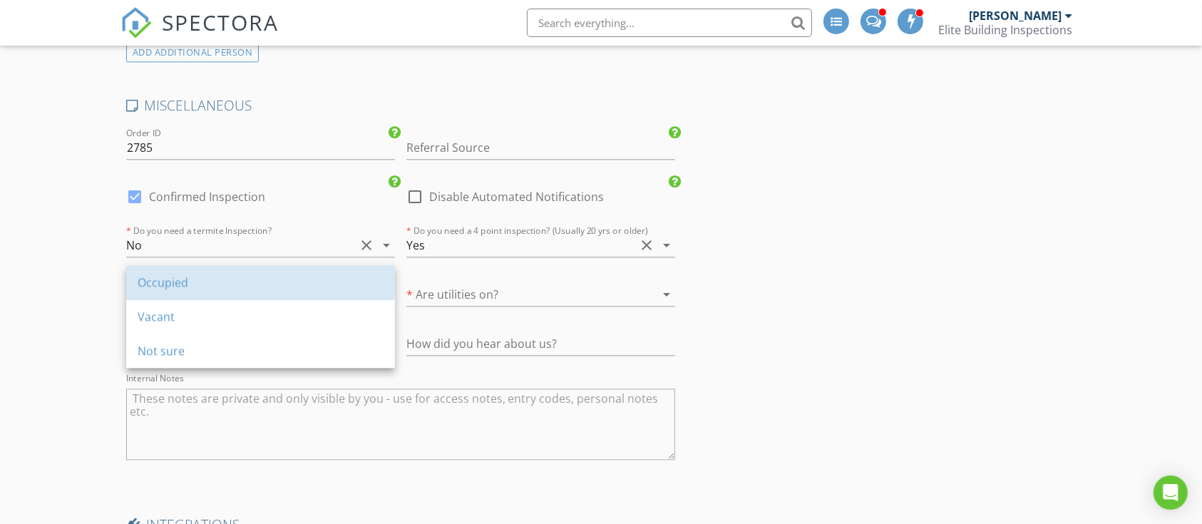
drag, startPoint x: 180, startPoint y: 277, endPoint x: 299, endPoint y: 127, distance: 191.3
click at [192, 265] on div "Occupied" at bounding box center [261, 282] width 246 height 34
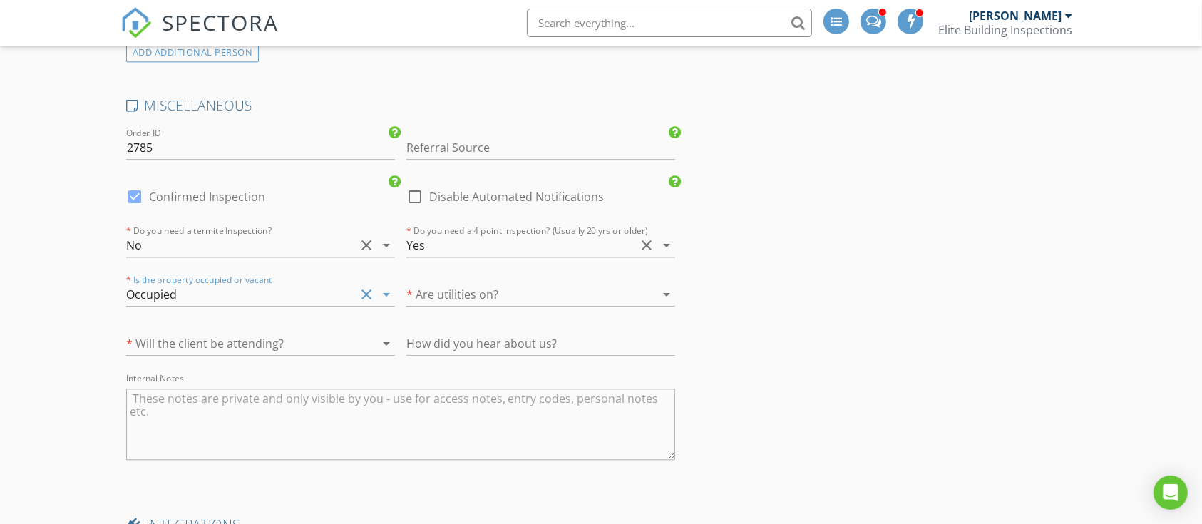
type input "1.75"
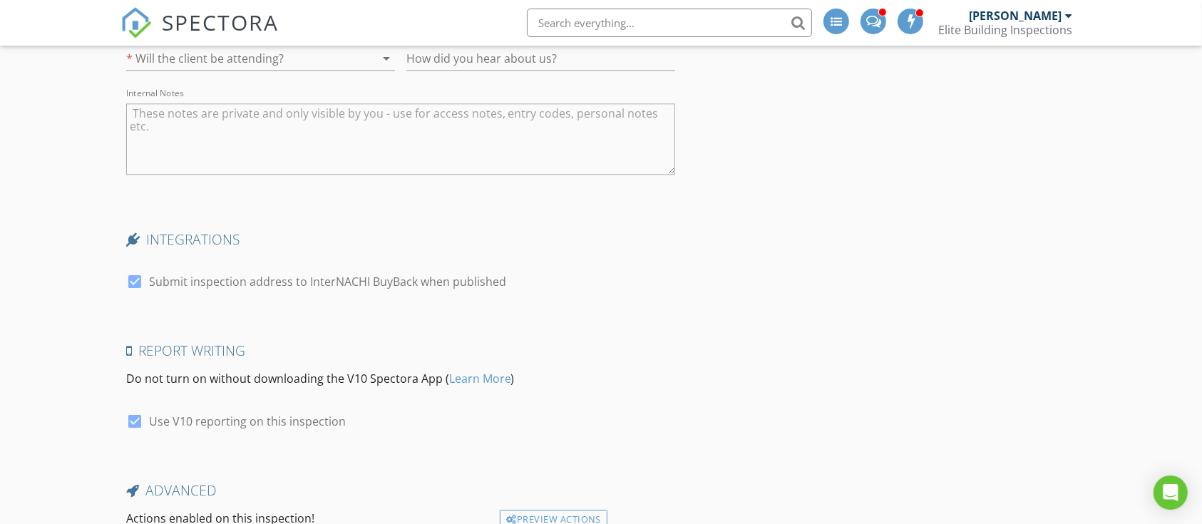
scroll to position [3716, 0]
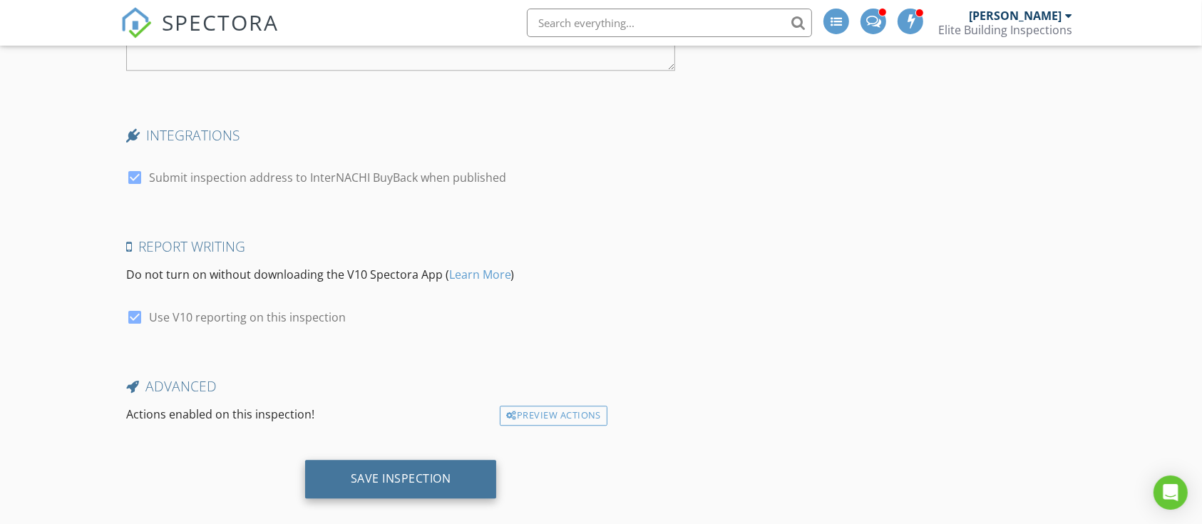
click at [398, 471] on div "Save Inspection" at bounding box center [401, 478] width 101 height 14
